Goal: Submit feedback/report problem

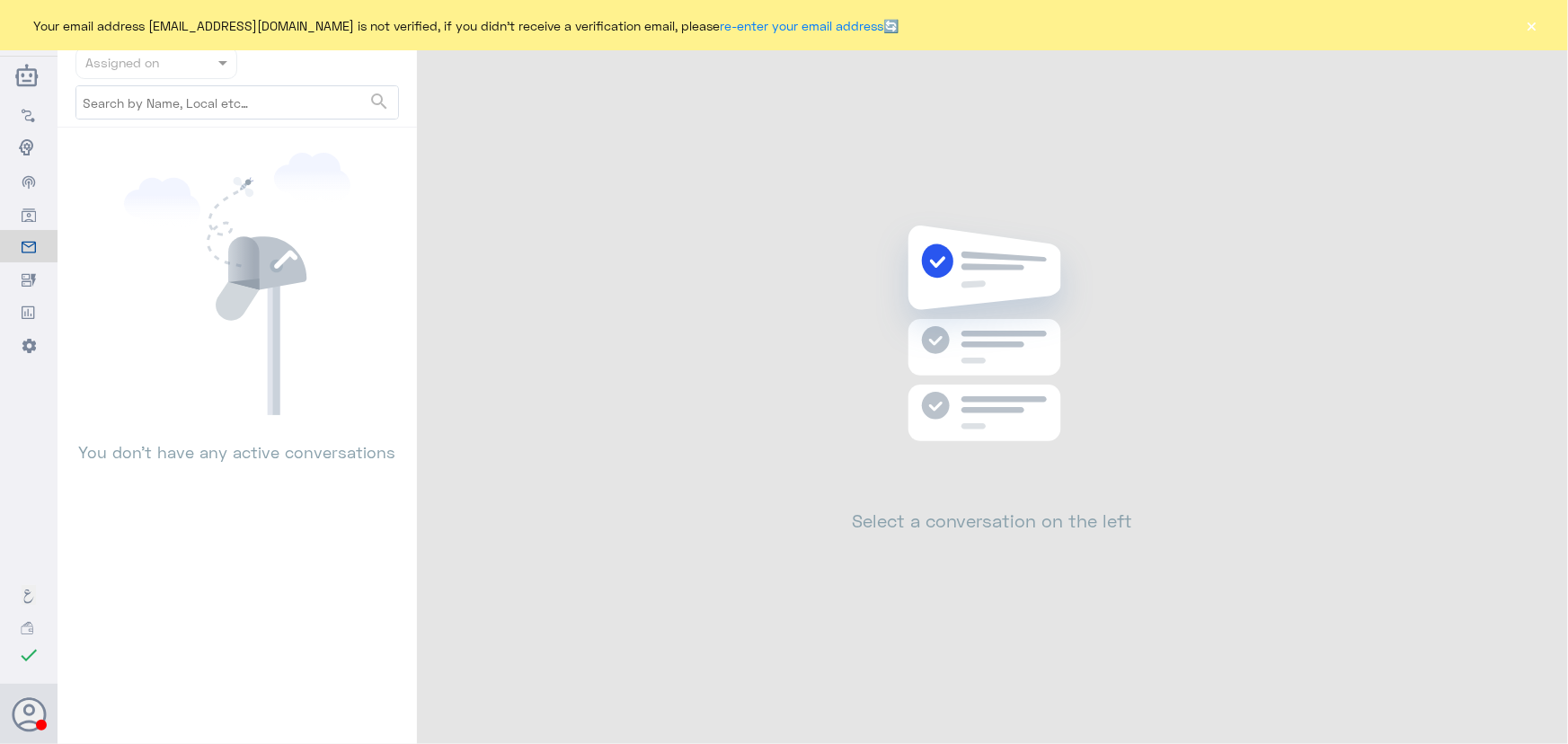
click at [1512, 17] on div "Your email address [EMAIL_ADDRESS][DOMAIN_NAME] is not verified, if you didn't …" at bounding box center [784, 25] width 1568 height 50
click at [1535, 34] on button "×" at bounding box center [1531, 25] width 18 height 18
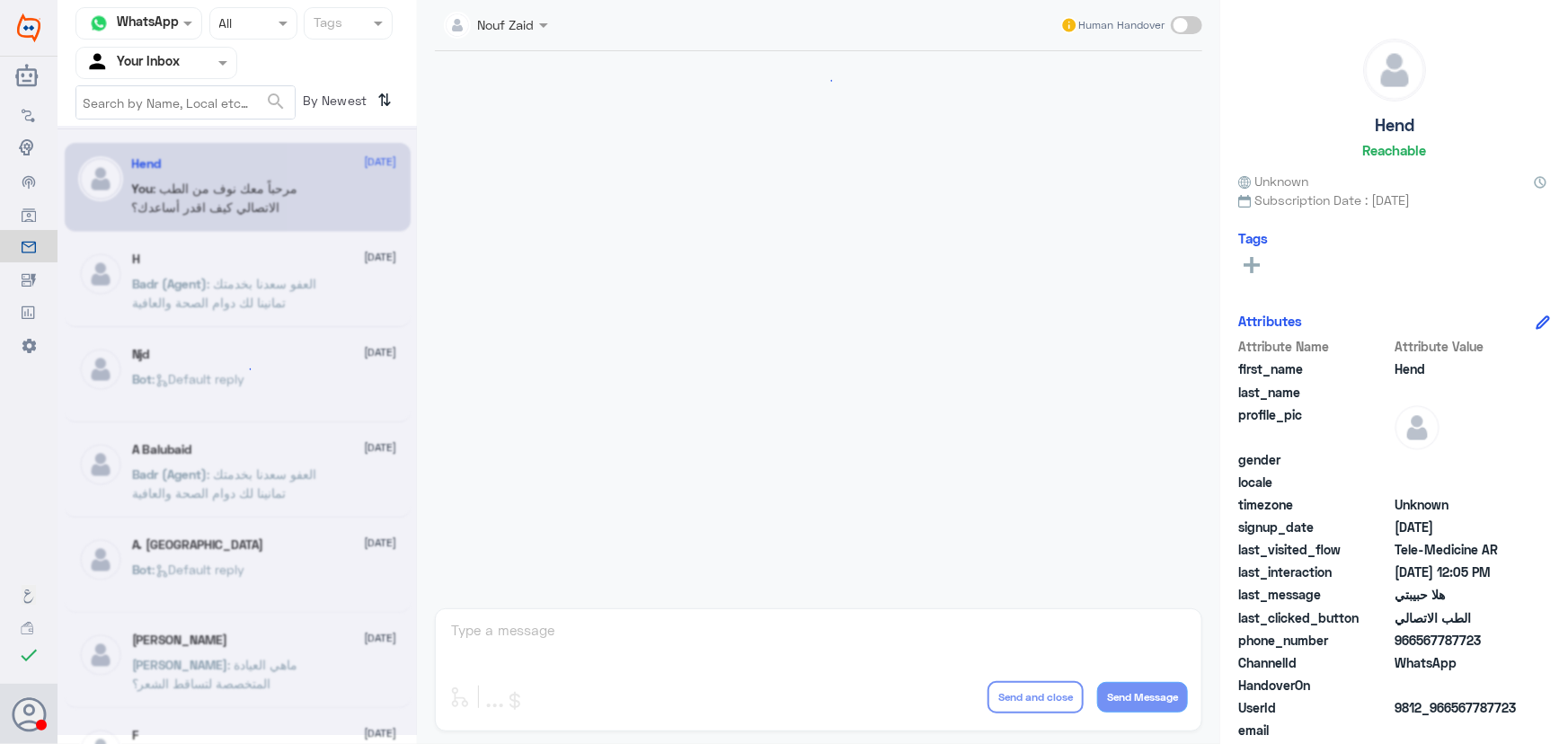
scroll to position [817, 0]
